Goal: Task Accomplishment & Management: Complete application form

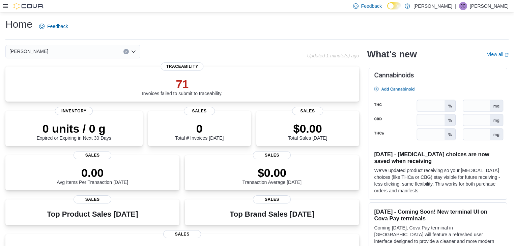
click at [4, 7] on icon at bounding box center [5, 5] width 5 height 5
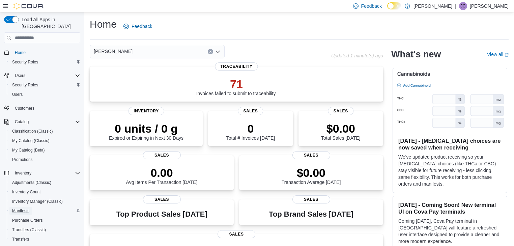
click at [19, 208] on span "Manifests" at bounding box center [20, 210] width 17 height 5
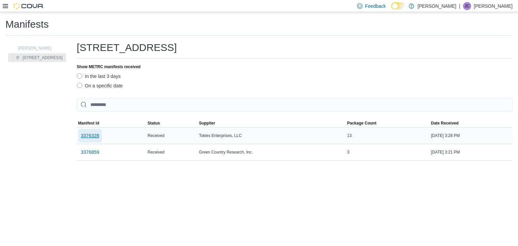
click at [94, 137] on span "3376328" at bounding box center [90, 135] width 19 height 7
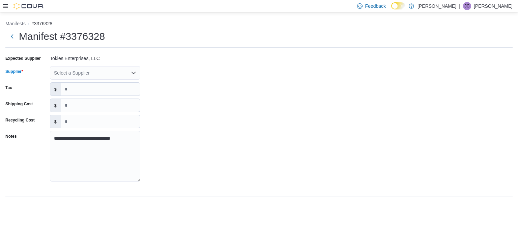
drag, startPoint x: 95, startPoint y: 66, endPoint x: 94, endPoint y: 70, distance: 4.2
click at [94, 67] on div "Select a Supplier" at bounding box center [95, 72] width 90 height 13
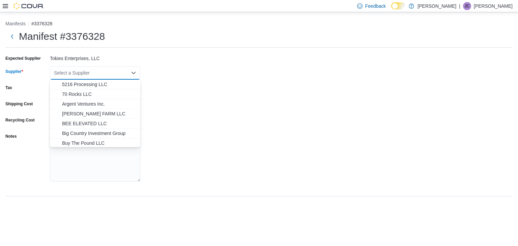
click at [94, 70] on div "Select a Supplier" at bounding box center [95, 72] width 90 height 13
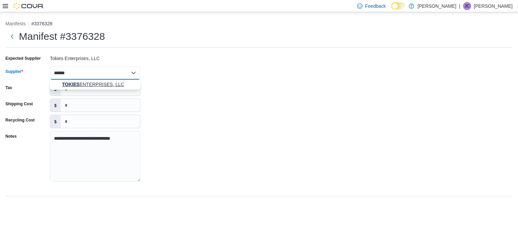
type input "******"
click at [86, 82] on span "TOKIES ENTERPRISES, LLC" at bounding box center [99, 84] width 74 height 7
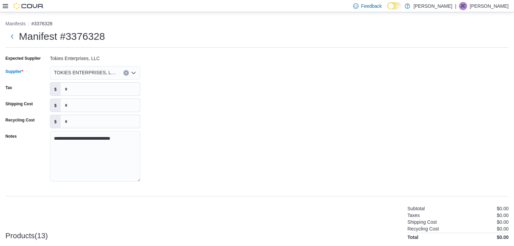
click at [255, 87] on div "**********" at bounding box center [256, 120] width 503 height 135
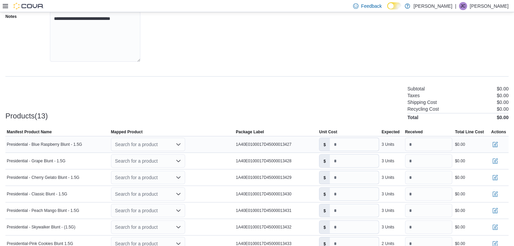
scroll to position [135, 0]
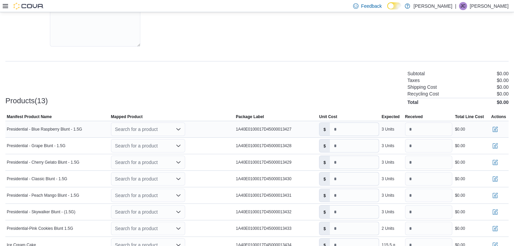
click at [157, 129] on div "Search for a product" at bounding box center [148, 128] width 74 height 13
click at [151, 139] on div "Create a new product" at bounding box center [143, 140] width 39 height 5
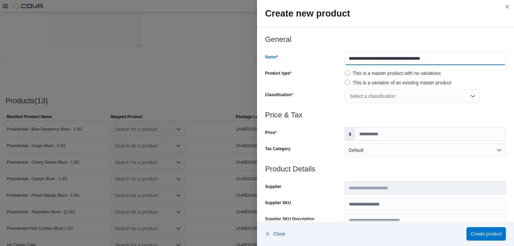
drag, startPoint x: 376, startPoint y: 59, endPoint x: 348, endPoint y: 67, distance: 29.0
click at [255, 66] on div "**********" at bounding box center [385, 73] width 241 height 76
type input "**********"
click at [255, 98] on div "Select a classification" at bounding box center [412, 95] width 135 height 13
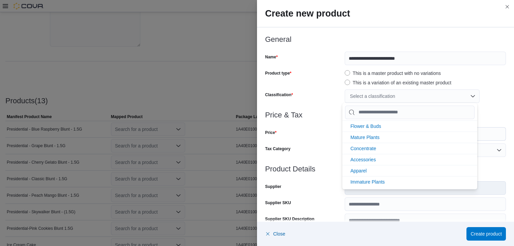
scroll to position [144, 0]
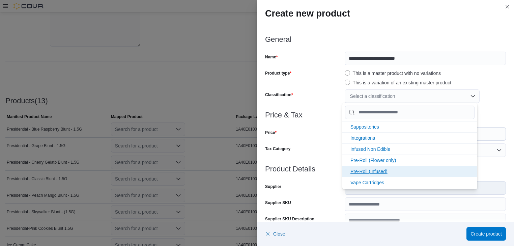
click at [255, 170] on span "Pre-Roll (Infused)" at bounding box center [368, 171] width 37 height 5
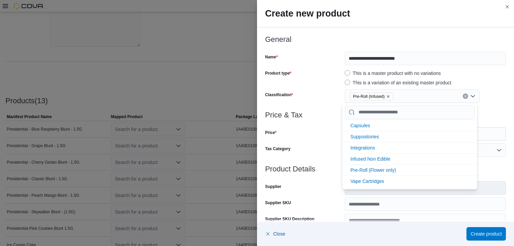
scroll to position [133, 0]
click at [255, 82] on div "This is a variation of an existing master product" at bounding box center [425, 83] width 161 height 8
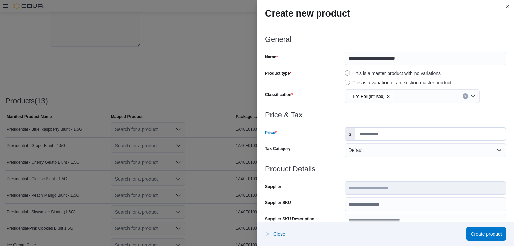
click at [255, 136] on input "Price" at bounding box center [430, 133] width 150 height 13
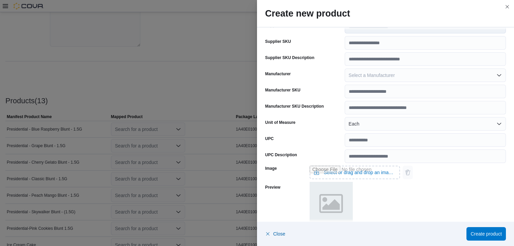
scroll to position [162, 0]
type input "*****"
click at [255, 236] on span "Create product" at bounding box center [485, 233] width 31 height 7
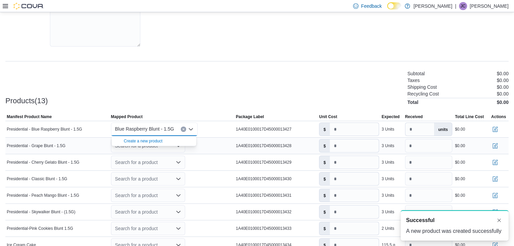
scroll to position [0, 0]
drag, startPoint x: 237, startPoint y: 108, endPoint x: 321, endPoint y: 158, distance: 97.4
click at [237, 108] on div at bounding box center [256, 109] width 503 height 8
click at [255, 126] on input "number" at bounding box center [354, 129] width 49 height 13
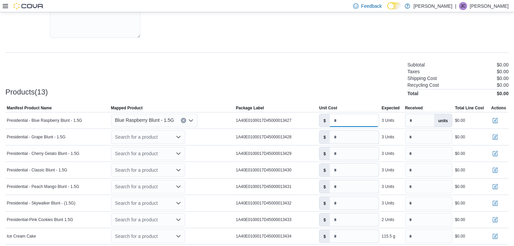
scroll to position [143, 0]
click at [165, 137] on div "Search for a product" at bounding box center [148, 137] width 74 height 13
click at [255, 117] on input "number" at bounding box center [354, 121] width 49 height 13
type input "****"
click at [171, 139] on div "Search for a product" at bounding box center [148, 137] width 74 height 13
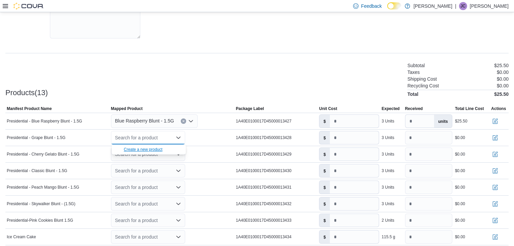
click at [162, 148] on div "Create a new product" at bounding box center [143, 149] width 39 height 5
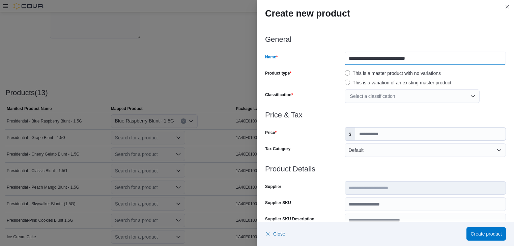
drag, startPoint x: 375, startPoint y: 59, endPoint x: 338, endPoint y: 63, distance: 37.0
click at [255, 63] on div "**********" at bounding box center [385, 58] width 241 height 13
type input "**********"
click at [255, 92] on div "Select a classification" at bounding box center [412, 95] width 135 height 13
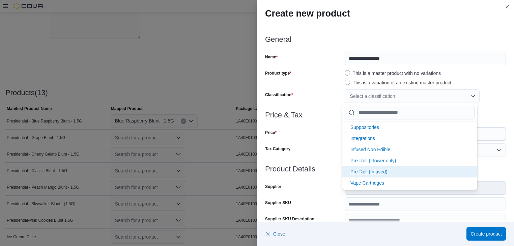
click at [255, 171] on span "Pre-Roll (Infused)" at bounding box center [368, 171] width 37 height 5
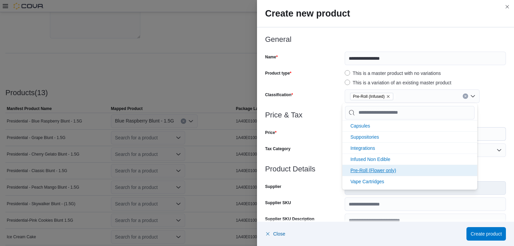
scroll to position [133, 0]
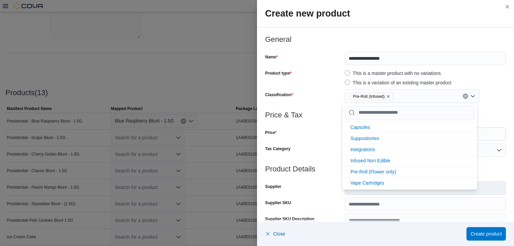
click at [255, 143] on div "Tax Category" at bounding box center [303, 149] width 77 height 13
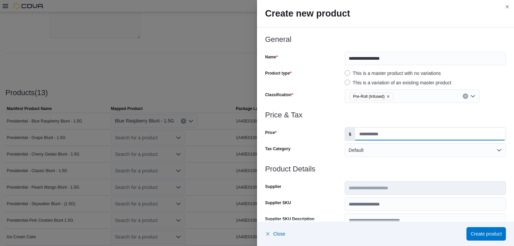
click at [255, 131] on input "Price" at bounding box center [430, 133] width 150 height 13
type input "*****"
click at [255, 229] on span "Create product" at bounding box center [485, 233] width 31 height 13
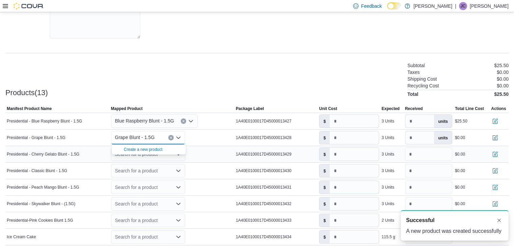
scroll to position [0, 0]
click at [255, 136] on input "number" at bounding box center [354, 137] width 49 height 13
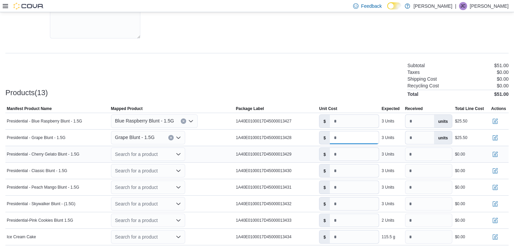
type input "****"
click at [155, 151] on div "Search for a product" at bounding box center [148, 153] width 74 height 13
click at [161, 166] on div "Create a new product" at bounding box center [143, 165] width 39 height 5
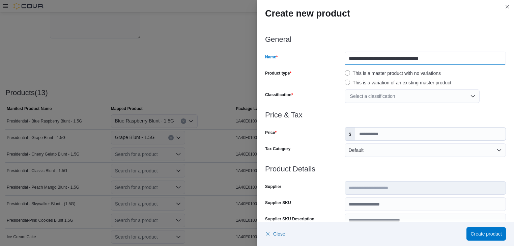
drag, startPoint x: 374, startPoint y: 57, endPoint x: 305, endPoint y: 61, distance: 69.2
click at [255, 61] on div "**********" at bounding box center [385, 58] width 241 height 13
type input "**********"
click at [255, 97] on div "Select a classification" at bounding box center [412, 95] width 135 height 13
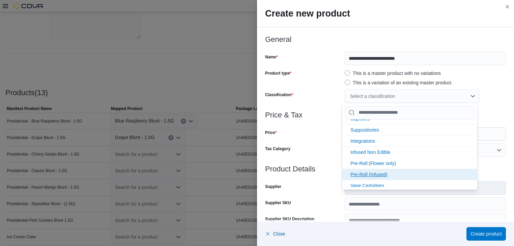
scroll to position [144, 0]
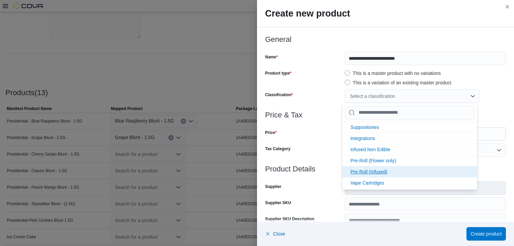
click at [255, 169] on span "Pre-Roll (Infused)" at bounding box center [368, 171] width 37 height 5
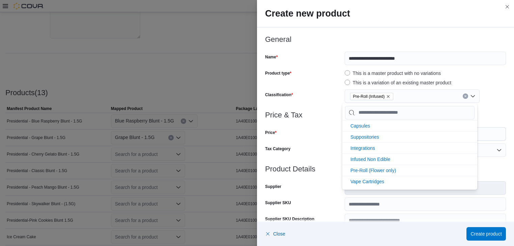
scroll to position [133, 0]
click at [255, 157] on div at bounding box center [385, 161] width 241 height 8
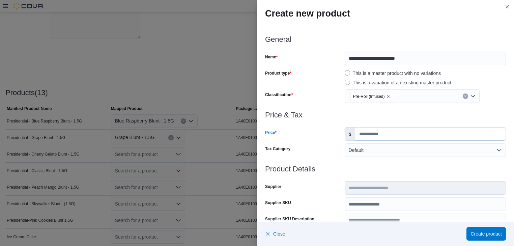
click at [255, 136] on input "Price" at bounding box center [430, 133] width 150 height 13
type input "*****"
click at [255, 237] on span "Create product" at bounding box center [485, 233] width 31 height 13
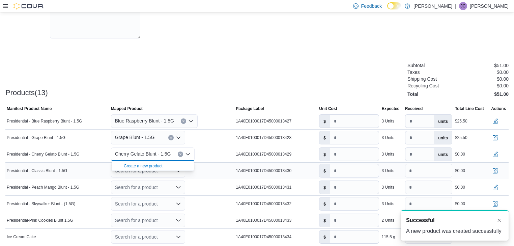
scroll to position [0, 0]
click at [255, 156] on input "number" at bounding box center [354, 154] width 49 height 13
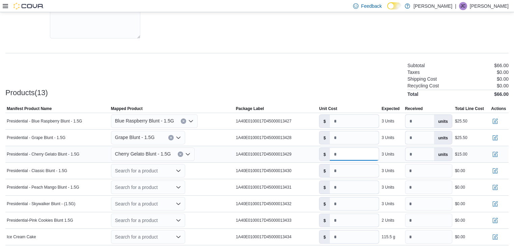
click at [255, 155] on input "*" at bounding box center [354, 154] width 49 height 13
click at [255, 155] on input "*****" at bounding box center [354, 154] width 49 height 13
type input "****"
click at [148, 173] on div "Search for a product" at bounding box center [148, 170] width 74 height 13
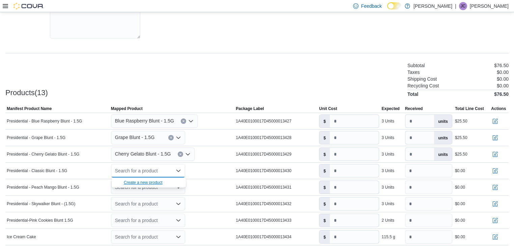
click at [155, 181] on div "Create a new product" at bounding box center [143, 182] width 39 height 5
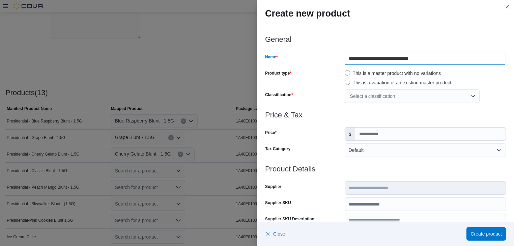
drag, startPoint x: 375, startPoint y: 58, endPoint x: 345, endPoint y: 93, distance: 46.0
click at [255, 70] on div "**********" at bounding box center [385, 73] width 241 height 76
type input "**********"
click at [255, 93] on div "Select a classification" at bounding box center [412, 95] width 135 height 13
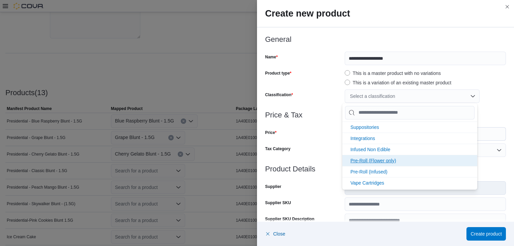
click at [255, 169] on li "Pre-Roll (Infused)" at bounding box center [409, 171] width 135 height 11
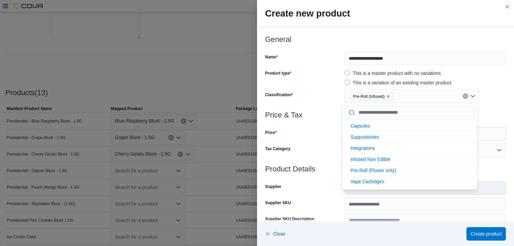
scroll to position [133, 0]
click at [255, 156] on div "Tax Category" at bounding box center [303, 149] width 77 height 13
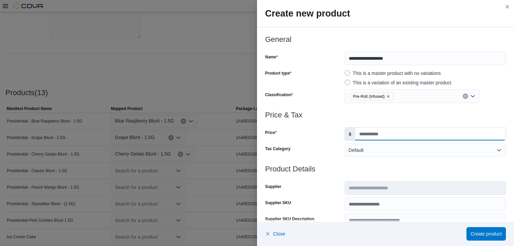
click at [255, 135] on input "Price" at bounding box center [430, 133] width 150 height 13
type input "*****"
click at [255, 231] on span "Create product" at bounding box center [485, 233] width 31 height 7
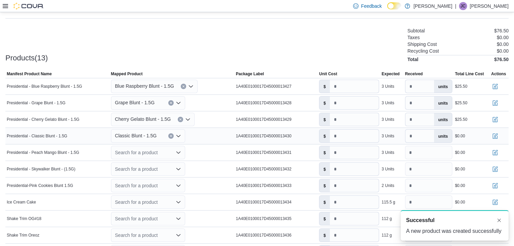
scroll to position [197, 0]
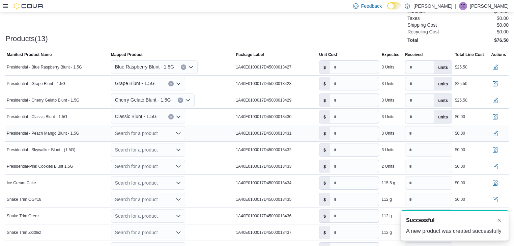
click at [174, 132] on div "Search for a product" at bounding box center [148, 132] width 74 height 13
click at [158, 144] on div "Create a new product" at bounding box center [143, 144] width 39 height 5
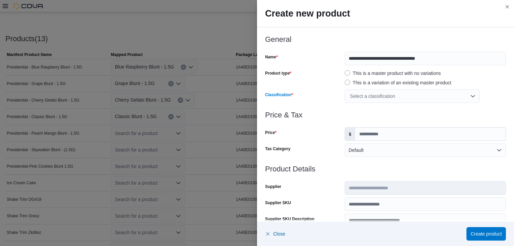
click at [255, 94] on div "Select a classification" at bounding box center [412, 95] width 135 height 13
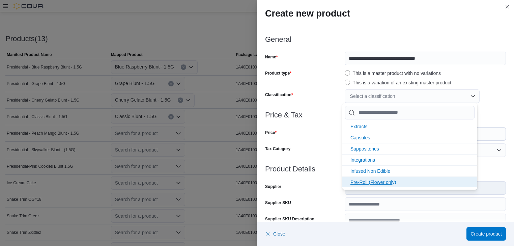
scroll to position [144, 0]
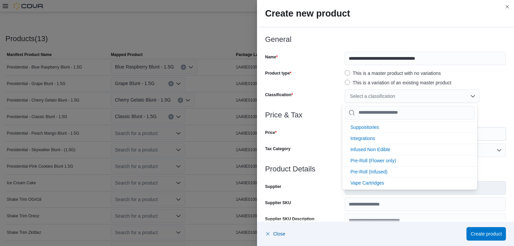
drag, startPoint x: 385, startPoint y: 169, endPoint x: 324, endPoint y: 152, distance: 64.0
click at [255, 169] on span "Pre-Roll (Infused)" at bounding box center [368, 171] width 37 height 5
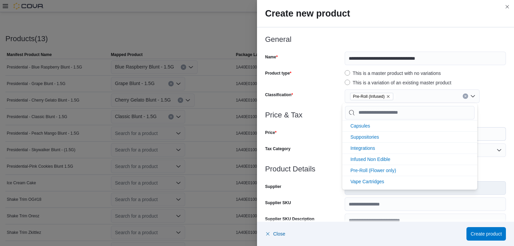
scroll to position [133, 0]
click at [255, 145] on div "Tax Category" at bounding box center [303, 149] width 77 height 13
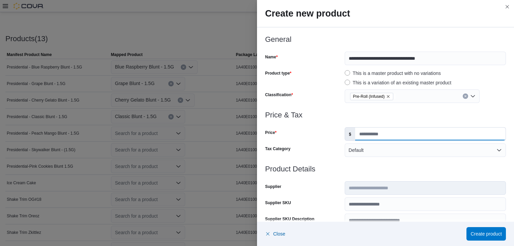
click at [255, 129] on input "Price" at bounding box center [430, 133] width 150 height 13
type input "*****"
click at [255, 239] on span "Create product" at bounding box center [485, 233] width 31 height 13
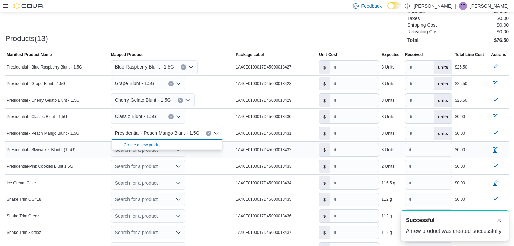
scroll to position [0, 0]
click at [174, 154] on div "Search for a product" at bounding box center [148, 149] width 74 height 13
click at [160, 162] on div "Create a new product" at bounding box center [143, 160] width 39 height 5
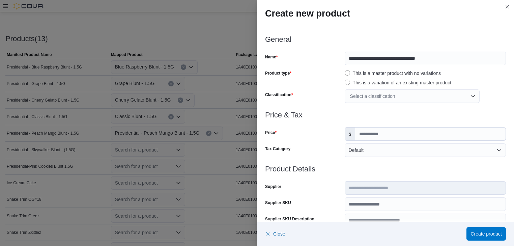
click at [255, 94] on div "Select a classification" at bounding box center [412, 95] width 135 height 13
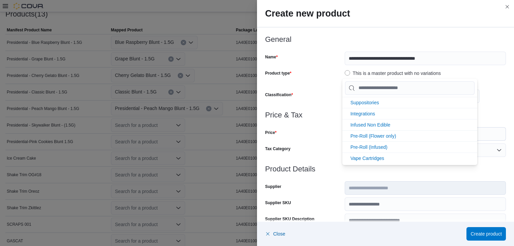
scroll to position [251, 0]
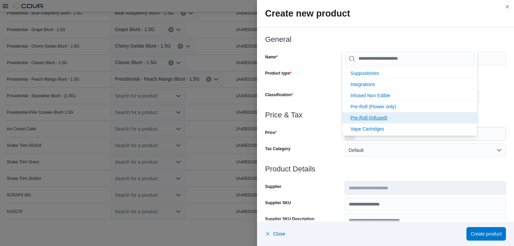
click at [255, 115] on span "Pre-Roll (Infused)" at bounding box center [368, 117] width 37 height 5
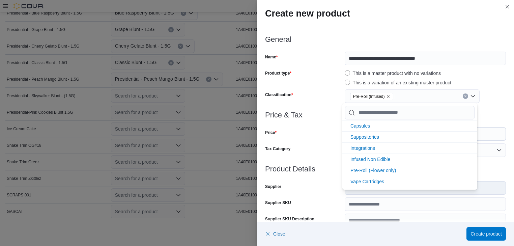
scroll to position [133, 0]
click at [255, 91] on div "Classification" at bounding box center [303, 95] width 77 height 13
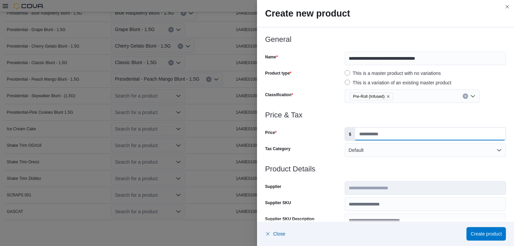
click at [255, 133] on input "Price" at bounding box center [430, 133] width 150 height 13
type input "*****"
click at [255, 234] on span "Create product" at bounding box center [485, 233] width 31 height 7
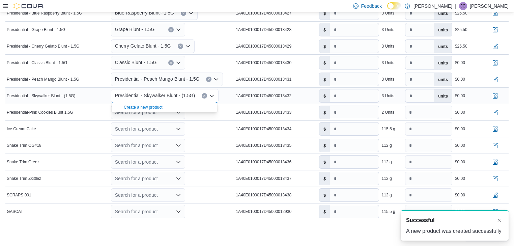
scroll to position [0, 0]
click at [255, 66] on input "number" at bounding box center [354, 62] width 49 height 13
type input "****"
click at [255, 80] on input "number" at bounding box center [354, 79] width 49 height 13
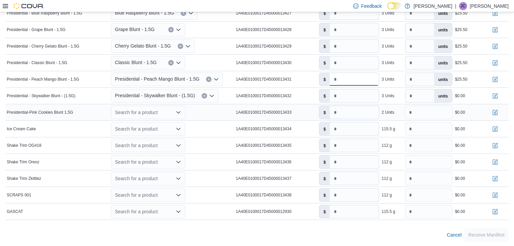
type input "****"
click at [166, 113] on div "Search for a product" at bounding box center [148, 112] width 74 height 13
click at [168, 122] on span "Create a new product" at bounding box center [153, 123] width 58 height 7
click at [162, 115] on div "Search for a product Combo box. Selected. Combo box input. Search for a product…" at bounding box center [148, 112] width 74 height 13
click at [146, 122] on div "Create a new product" at bounding box center [143, 123] width 39 height 5
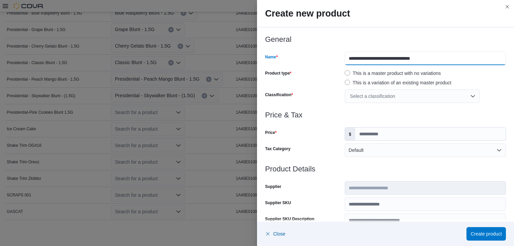
drag, startPoint x: 371, startPoint y: 58, endPoint x: 306, endPoint y: 64, distance: 65.7
click at [255, 63] on div "**********" at bounding box center [385, 58] width 241 height 13
type input "**********"
click at [255, 93] on div "Select a classification" at bounding box center [412, 95] width 135 height 13
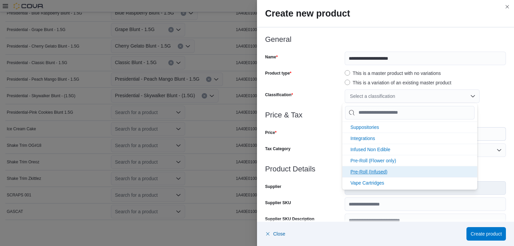
click at [255, 166] on li "Pre-Roll (Infused)" at bounding box center [409, 171] width 135 height 11
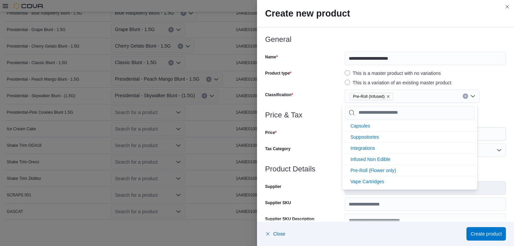
scroll to position [133, 0]
click at [255, 153] on div "Tax Category" at bounding box center [303, 149] width 77 height 13
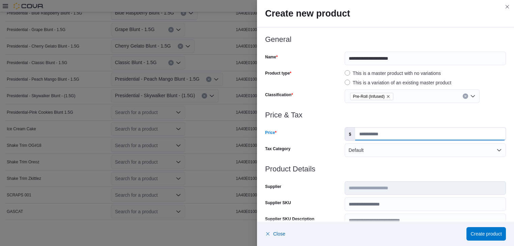
click at [255, 131] on input "Price" at bounding box center [430, 133] width 150 height 13
type input "*****"
click at [255, 228] on span "Create product" at bounding box center [485, 233] width 31 height 13
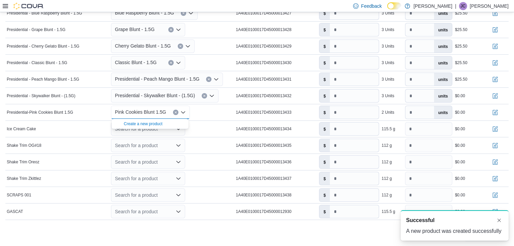
scroll to position [0, 0]
click at [217, 123] on div "Search for a product" at bounding box center [172, 129] width 125 height 16
click at [170, 125] on div "Search for a product" at bounding box center [148, 128] width 74 height 13
click at [242, 122] on td "Package Label 1A40E0100017D45000013434" at bounding box center [275, 129] width 83 height 17
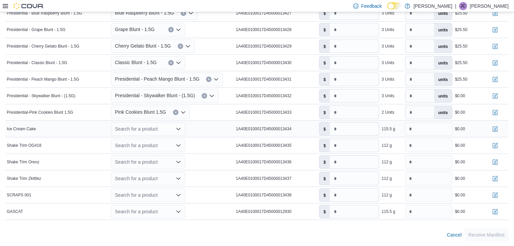
click at [154, 125] on div "Search for a product" at bounding box center [148, 128] width 74 height 13
click at [152, 140] on div "Create a new product" at bounding box center [143, 140] width 39 height 5
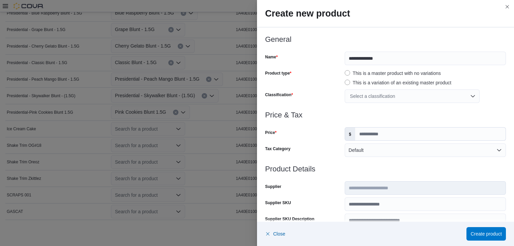
click at [255, 99] on div "Select a classification" at bounding box center [412, 95] width 135 height 13
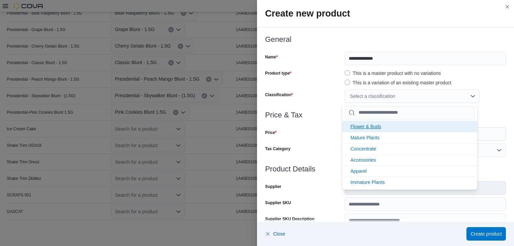
click at [255, 127] on span "Flower & Buds" at bounding box center [365, 126] width 31 height 5
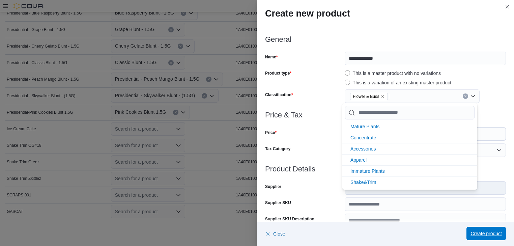
click at [255, 236] on span "Create product" at bounding box center [485, 233] width 31 height 7
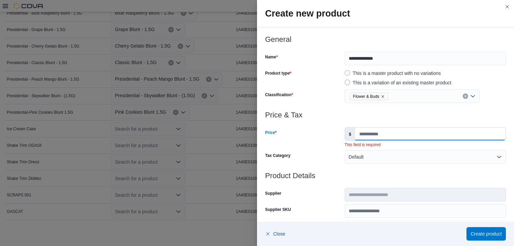
click at [255, 137] on input "Price" at bounding box center [430, 133] width 150 height 13
